Goal: Task Accomplishment & Management: Manage account settings

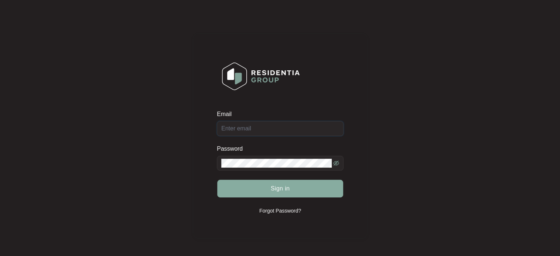
type input "[EMAIL_ADDRESS][DOMAIN_NAME]"
click at [273, 190] on span "Sign in" at bounding box center [280, 188] width 19 height 9
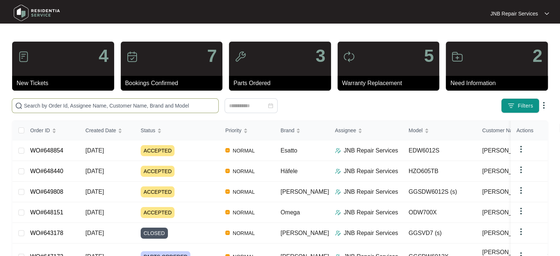
click at [149, 104] on input "text" at bounding box center [119, 106] width 191 height 8
paste input "647701"
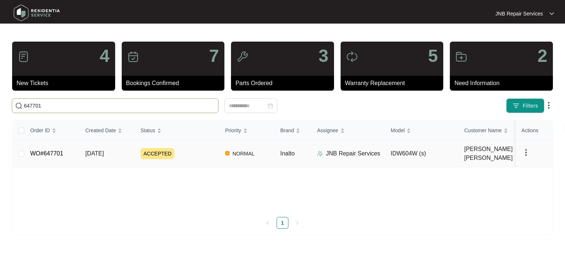
type input "647701"
click at [116, 154] on td "[DATE]" at bounding box center [107, 153] width 55 height 27
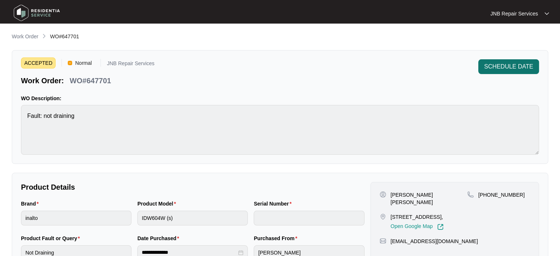
click at [511, 64] on span "SCHEDULE DATE" at bounding box center [508, 66] width 49 height 9
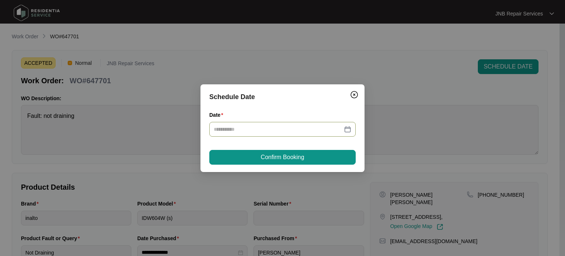
click at [349, 128] on div at bounding box center [283, 129] width 138 height 8
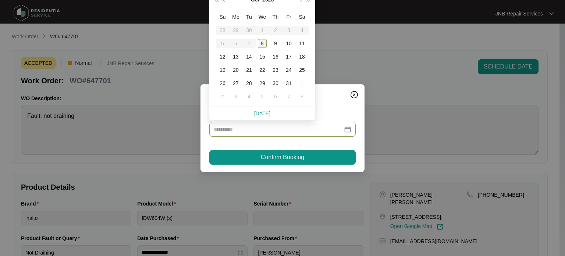
click at [261, 42] on div "8" at bounding box center [262, 43] width 9 height 9
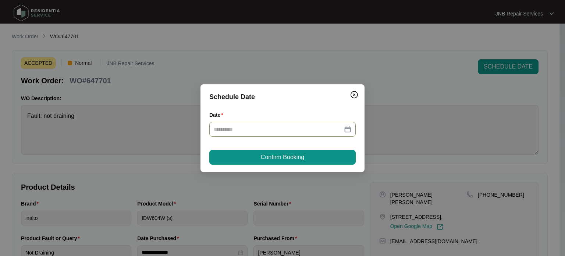
type input "**********"
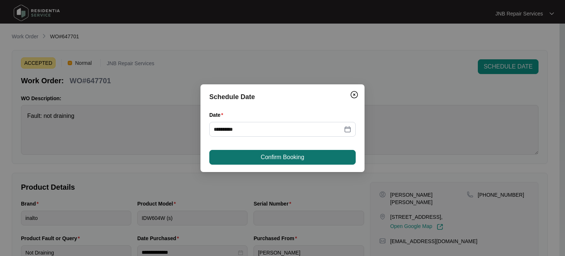
click at [302, 163] on button "Confirm Booking" at bounding box center [282, 157] width 147 height 15
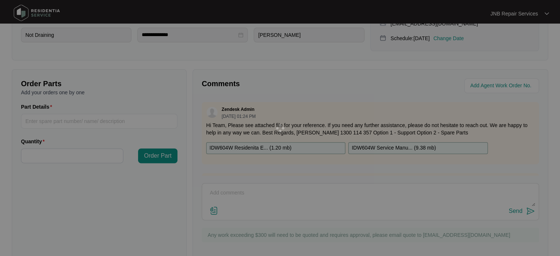
scroll to position [221, 0]
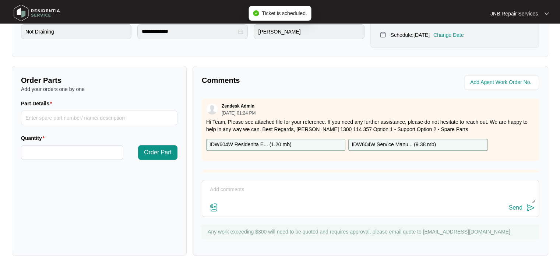
click at [322, 198] on textarea at bounding box center [370, 193] width 329 height 19
click at [302, 198] on textarea at bounding box center [370, 193] width 329 height 19
paste textarea "647701 8/10 [PERSON_NAME] complaint not draining checked spigot has no hole , n…"
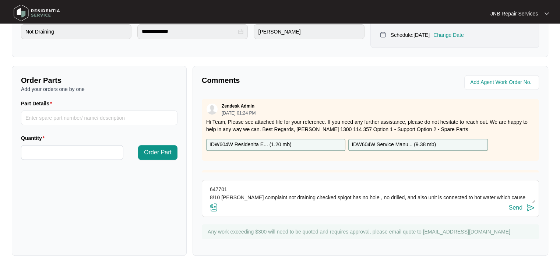
scroll to position [13, 0]
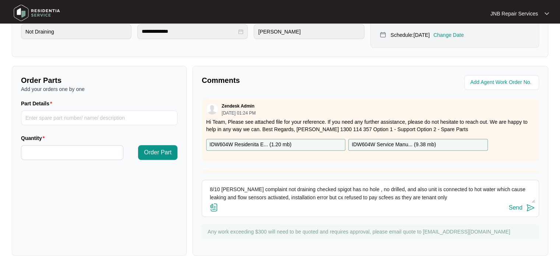
type textarea "647701 8/10 [PERSON_NAME] complaint not draining checked spigot has no hole , n…"
click at [211, 204] on img at bounding box center [213, 207] width 9 height 9
click at [0, 0] on input "file" at bounding box center [0, 0] width 0 height 0
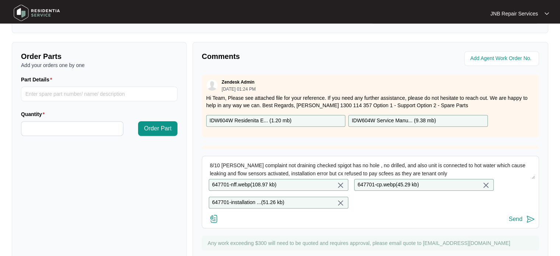
scroll to position [272, 0]
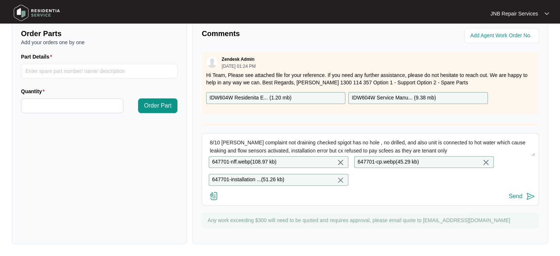
click at [527, 200] on img at bounding box center [530, 196] width 9 height 9
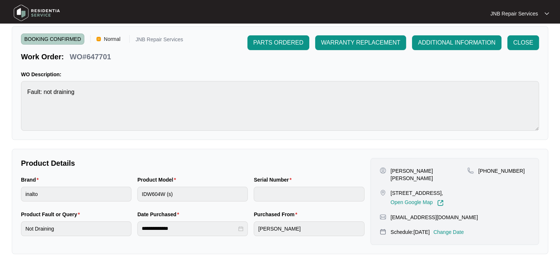
scroll to position [0, 0]
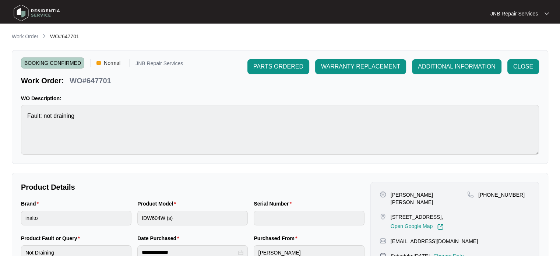
click at [38, 13] on img at bounding box center [37, 13] width 52 height 22
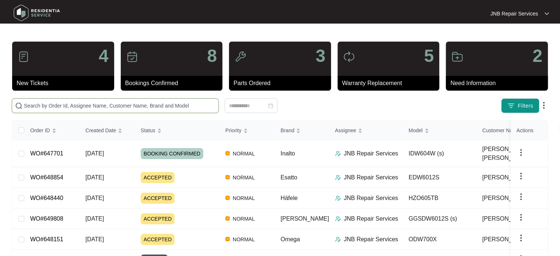
click at [180, 106] on input "text" at bounding box center [119, 106] width 191 height 8
paste input "649910"
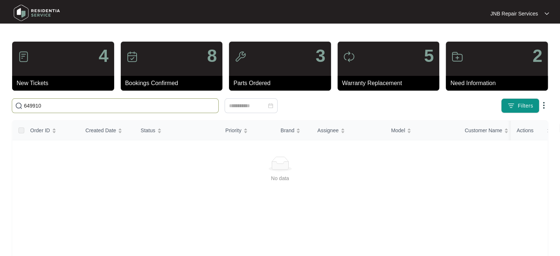
type input "649910"
